Goal: Task Accomplishment & Management: Use online tool/utility

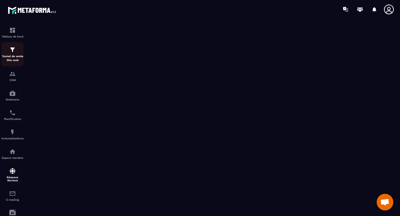
scroll to position [3376, 0]
click at [13, 49] on img at bounding box center [12, 49] width 7 height 7
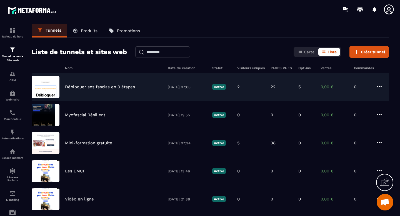
click at [122, 88] on p "Débloquer ses fascias en 3 étapes" at bounding box center [100, 86] width 70 height 5
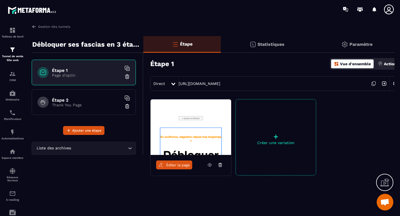
click at [178, 163] on span "Éditer la page" at bounding box center [178, 165] width 24 height 4
